Goal: Find specific page/section: Find specific page/section

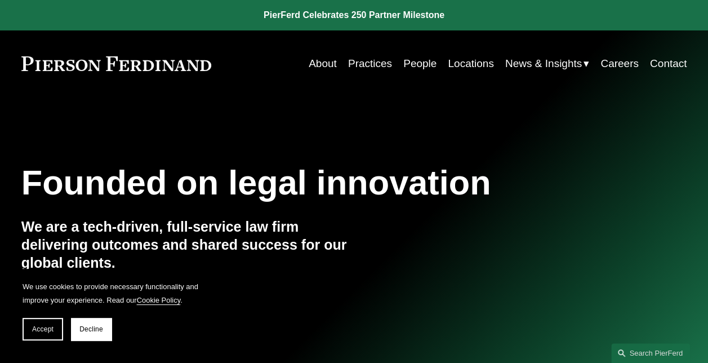
click at [403, 64] on link "People" at bounding box center [419, 63] width 33 height 21
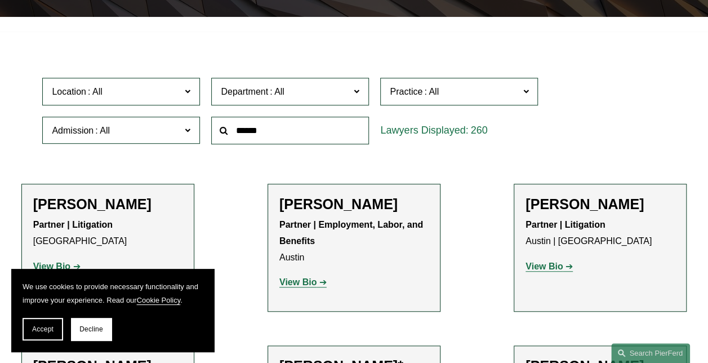
scroll to position [221, 0]
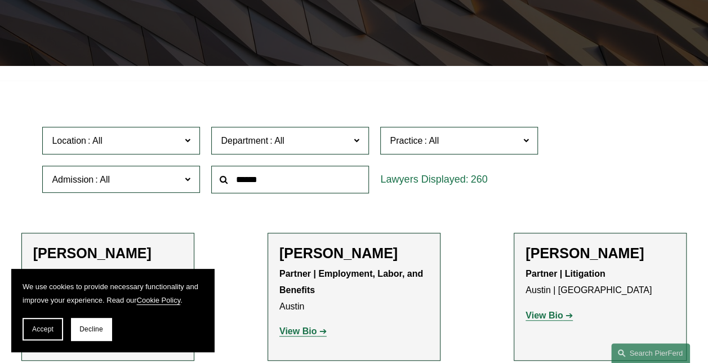
click at [132, 143] on span "Location" at bounding box center [116, 140] width 129 height 15
click at [0, 0] on link "Miami" at bounding box center [0, 0] width 0 height 0
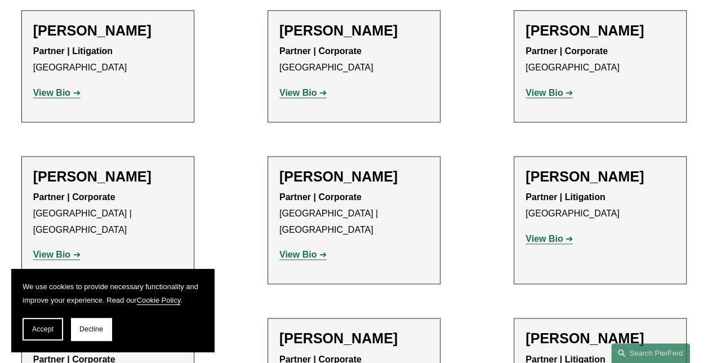
scroll to position [604, 0]
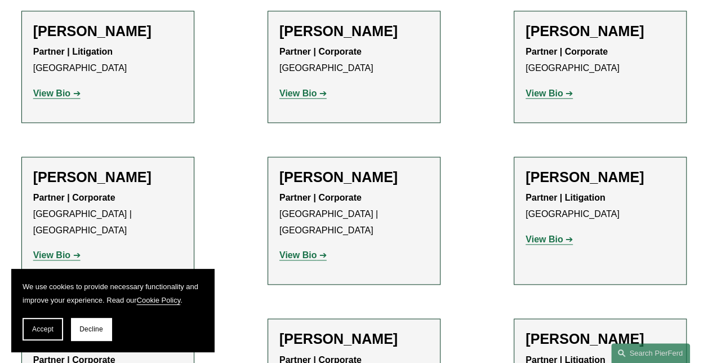
click at [40, 98] on strong "View Bio" at bounding box center [51, 93] width 37 height 10
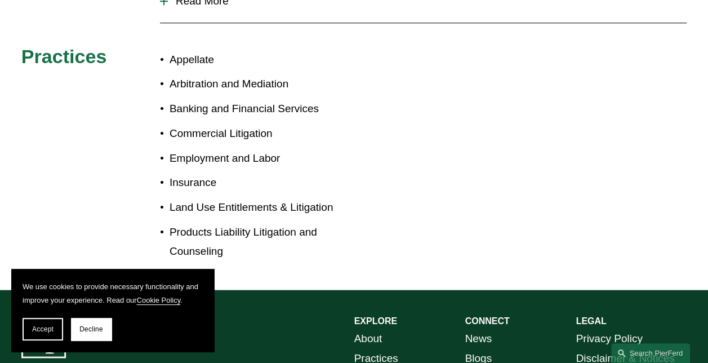
scroll to position [611, 0]
